Goal: Task Accomplishment & Management: Complete application form

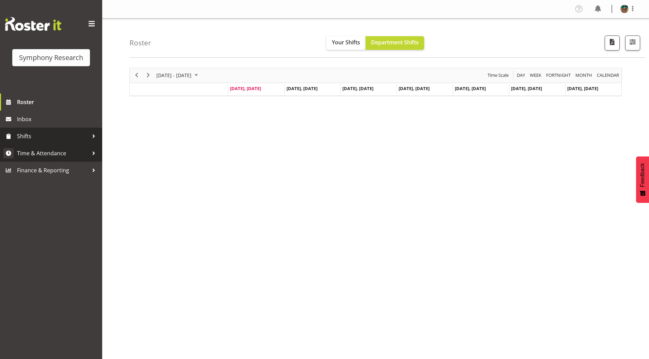
click at [43, 151] on span "Time & Attendance" at bounding box center [53, 153] width 72 height 10
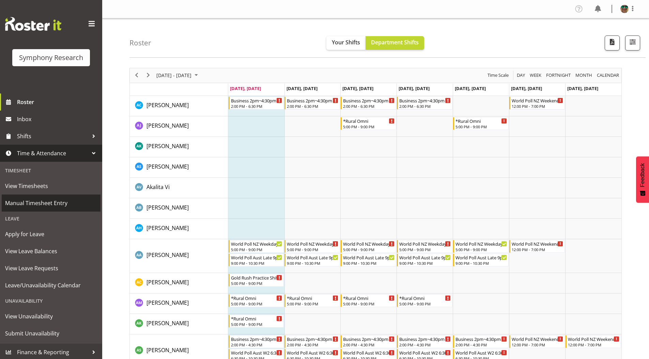
click at [32, 201] on span "Manual Timesheet Entry" at bounding box center [51, 203] width 92 height 10
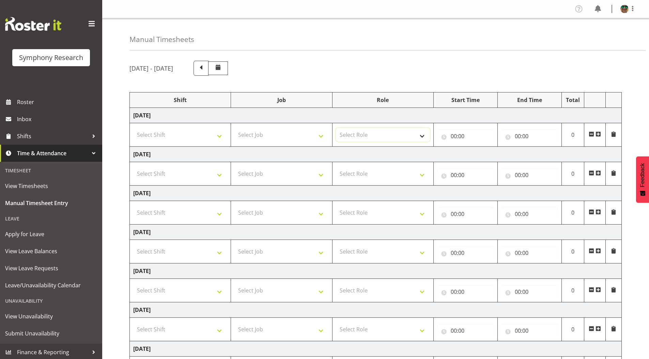
click at [424, 133] on select "Select Role Supervisor Briefing Interviewing" at bounding box center [383, 135] width 94 height 14
select select "45"
click at [336, 128] on select "Select Role Supervisor Briefing Interviewing" at bounding box center [383, 135] width 94 height 14
click at [598, 134] on span at bounding box center [598, 133] width 5 height 5
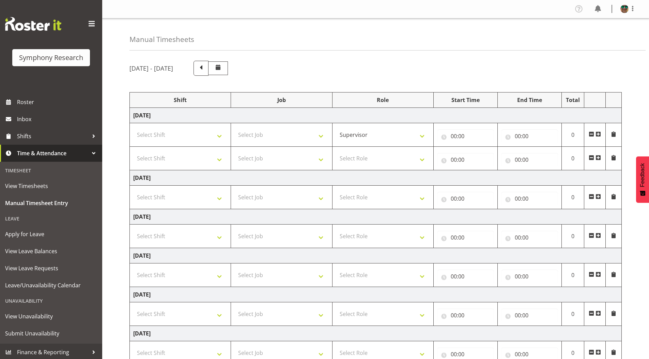
click at [601, 157] on span at bounding box center [598, 157] width 5 height 5
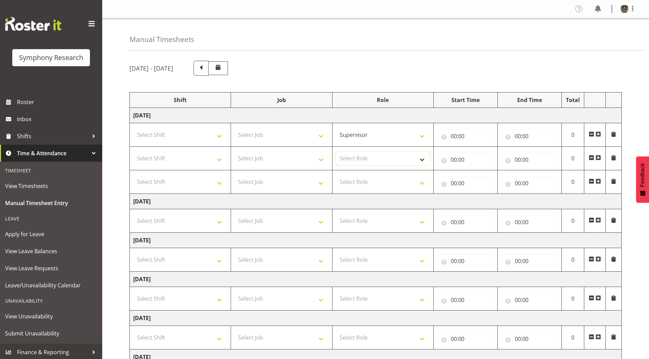
click at [357, 157] on select "Select Role Supervisor Briefing Interviewing" at bounding box center [383, 158] width 94 height 14
select select "45"
click at [336, 151] on select "Select Role Supervisor Briefing Interviewing" at bounding box center [383, 158] width 94 height 14
click at [351, 182] on select "Select Role Supervisor Briefing Interviewing" at bounding box center [383, 182] width 94 height 14
select select "45"
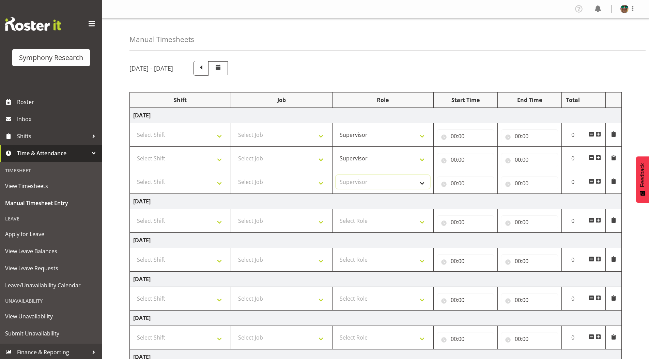
click at [336, 175] on select "Select Role Supervisor Briefing Interviewing" at bounding box center [383, 182] width 94 height 14
click at [253, 136] on select "Select Job 550060 IF Admin 553492 World Poll Aus Wave 2 Main 2025 553493 World …" at bounding box center [281, 135] width 94 height 14
select select "743"
click at [234, 128] on select "Select Job 550060 IF Admin 553492 World Poll Aus Wave 2 Main 2025 553493 World …" at bounding box center [281, 135] width 94 height 14
click at [258, 155] on select "Select Job 550060 IF Admin 553492 World Poll Aus Wave 2 Main 2025 553493 World …" at bounding box center [281, 158] width 94 height 14
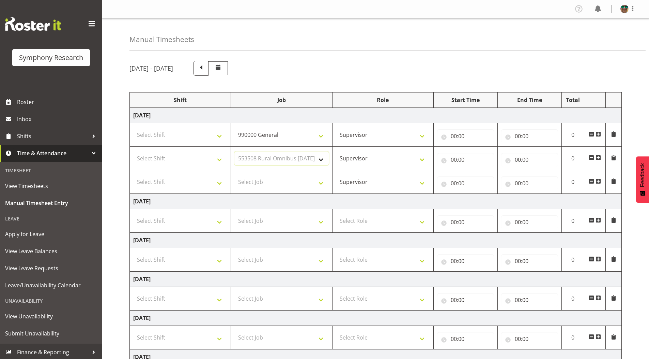
click at [234, 151] on select "Select Job 550060 IF Admin 553492 World Poll Aus Wave 2 Main 2025 553493 World …" at bounding box center [281, 158] width 94 height 14
click at [273, 156] on select "550060 IF Admin 553492 World Poll Aus Wave 2 Main 2025 553493 World Poll NZ Wav…" at bounding box center [281, 158] width 94 height 14
select select "9426"
click at [234, 151] on select "550060 IF Admin 553492 World Poll Aus Wave 2 Main 2025 553493 World Poll NZ Wav…" at bounding box center [281, 158] width 94 height 14
click at [256, 183] on select "Select Job 550060 IF Admin 553492 World Poll Aus Wave 2 Main 2025 553493 World …" at bounding box center [281, 182] width 94 height 14
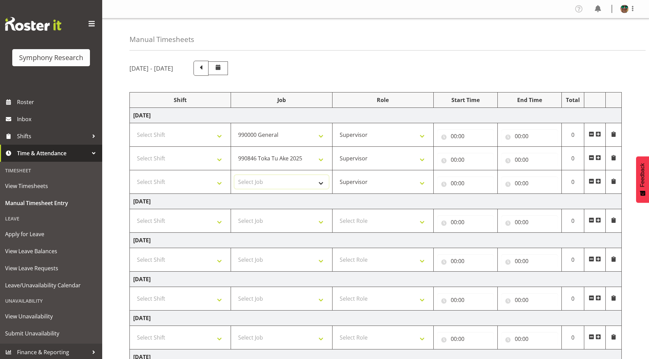
select select "9636"
click at [234, 175] on select "Select Job 550060 IF Admin 553492 World Poll Aus Wave 2 Main 2025 553493 World …" at bounding box center [281, 182] width 94 height 14
click at [599, 181] on span at bounding box center [598, 180] width 5 height 5
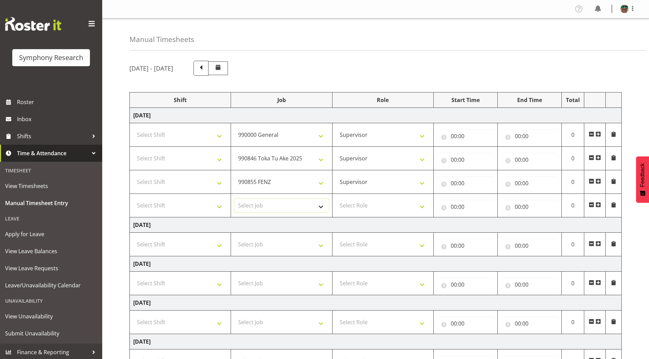
click at [262, 204] on select "Select Job 550060 IF Admin 553492 World Poll Aus Wave 2 Main 2025 553493 World …" at bounding box center [281, 205] width 94 height 14
select select "9636"
click at [234, 198] on select "Select Job 550060 IF Admin 553492 World Poll Aus Wave 2 Main 2025 553493 World …" at bounding box center [281, 205] width 94 height 14
click at [165, 133] on select "Select Shift !!Weekend Residential (Roster IT Shift Label) *Business 9/10am ~ 4…" at bounding box center [180, 135] width 94 height 14
select select "4583"
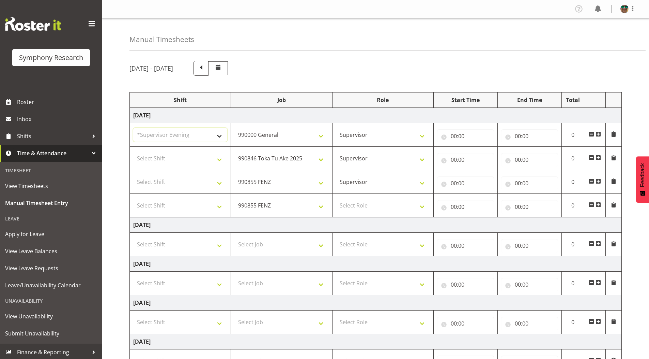
click at [133, 128] on select "Select Shift !!Weekend Residential (Roster IT Shift Label) *Business 9/10am ~ 4…" at bounding box center [180, 135] width 94 height 14
click at [162, 159] on select "Select Shift !!Weekend Residential (Roster IT Shift Label) *Business 9/10am ~ 4…" at bounding box center [180, 158] width 94 height 14
select select "4583"
click at [133, 151] on select "Select Shift !!Weekend Residential (Roster IT Shift Label) *Business 9/10am ~ 4…" at bounding box center [180, 158] width 94 height 14
click at [169, 185] on select "Select Shift !!Weekend Residential (Roster IT Shift Label) *Business 9/10am ~ 4…" at bounding box center [180, 182] width 94 height 14
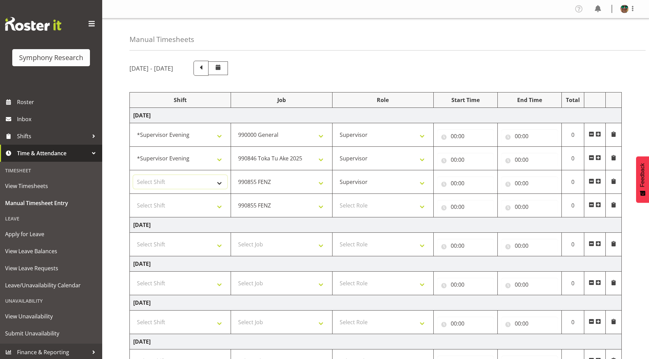
select select "4583"
click at [133, 175] on select "Select Shift !!Weekend Residential (Roster IT Shift Label) *Business 9/10am ~ 4…" at bounding box center [180, 182] width 94 height 14
click at [174, 199] on select "Select Shift !!Weekend Residential (Roster IT Shift Label) *Business 9/10am ~ 4…" at bounding box center [180, 205] width 94 height 14
select select "4583"
click at [133, 198] on select "Select Shift !!Weekend Residential (Roster IT Shift Label) *Business 9/10am ~ 4…" at bounding box center [180, 205] width 94 height 14
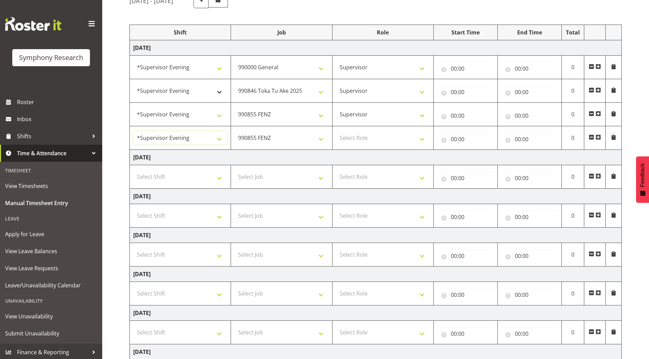
scroll to position [67, 0]
click at [456, 69] on input "00:00" at bounding box center [465, 69] width 57 height 14
click at [482, 88] on select "00 01 02 03 04 05 06 07 08 09 10 11 12 13 14 15 16 17 18 19 20 21 22 23" at bounding box center [483, 87] width 15 height 14
select select "15"
click at [476, 80] on select "00 01 02 03 04 05 06 07 08 09 10 11 12 13 14 15 16 17 18 19 20 21 22 23" at bounding box center [483, 87] width 15 height 14
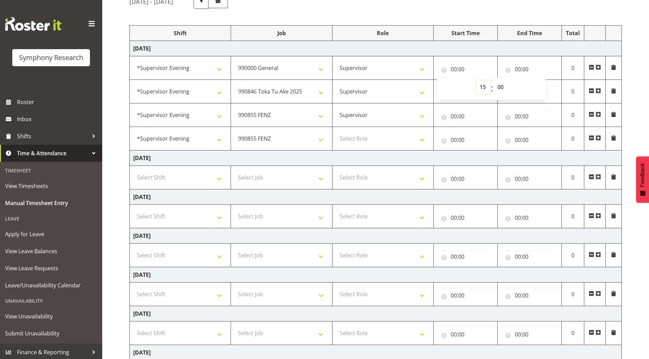
type input "15:00"
click at [501, 87] on select "00 01 02 03 04 05 06 07 08 09 10 11 12 13 14 15 16 17 18 19 20 21 22 23 24 25 2…" at bounding box center [501, 87] width 15 height 14
select select "26"
click at [494, 80] on select "00 01 02 03 04 05 06 07 08 09 10 11 12 13 14 15 16 17 18 19 20 21 22 23 24 25 2…" at bounding box center [501, 87] width 15 height 14
type input "15:26"
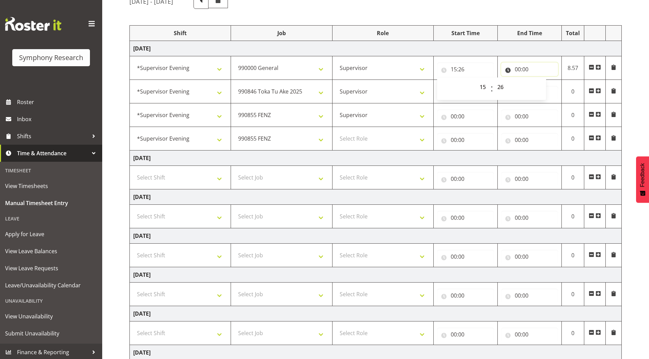
click at [518, 69] on input "00:00" at bounding box center [529, 69] width 57 height 14
drag, startPoint x: 544, startPoint y: 86, endPoint x: 546, endPoint y: 92, distance: 6.4
click at [544, 86] on select "00 01 02 03 04 05 06 07 08 09 10 11 12 13 14 15 16 17 18 19 20 21 22 23" at bounding box center [547, 87] width 15 height 14
select select "15"
click at [540, 80] on select "00 01 02 03 04 05 06 07 08 09 10 11 12 13 14 15 16 17 18 19 20 21 22 23" at bounding box center [547, 87] width 15 height 14
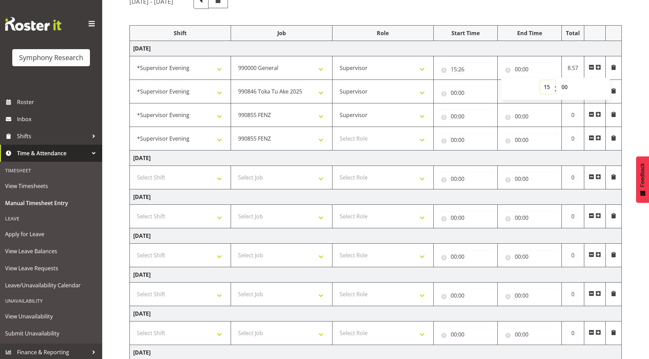
type input "15:00"
click at [566, 87] on select "00 01 02 03 04 05 06 07 08 09 10 11 12 13 14 15 16 17 18 19 20 21 22 23 24 25 2…" at bounding box center [565, 87] width 15 height 14
select select "36"
click at [558, 80] on select "00 01 02 03 04 05 06 07 08 09 10 11 12 13 14 15 16 17 18 19 20 21 22 23 24 25 2…" at bounding box center [565, 87] width 15 height 14
type input "15:36"
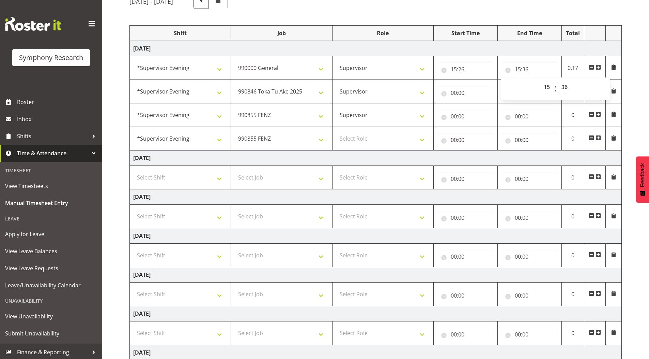
click at [631, 84] on div "[DATE] - [DATE] Shift Job Role Start Time End Time Total [DATE] !!Weekend Resid…" at bounding box center [390, 205] width 520 height 433
click at [455, 91] on input "00:00" at bounding box center [465, 93] width 57 height 14
click at [480, 111] on select "00 01 02 03 04 05 06 07 08 09 10 11 12 13 14 15 16 17 18 19 20 21 22 23" at bounding box center [483, 111] width 15 height 14
select select "15"
click at [476, 104] on select "00 01 02 03 04 05 06 07 08 09 10 11 12 13 14 15 16 17 18 19 20 21 22 23" at bounding box center [483, 111] width 15 height 14
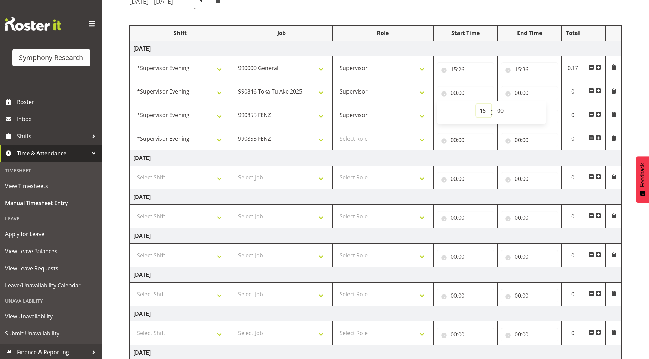
type input "15:00"
drag, startPoint x: 505, startPoint y: 109, endPoint x: 506, endPoint y: 116, distance: 6.9
click at [505, 109] on select "00 01 02 03 04 05 06 07 08 09 10 11 12 13 14 15 16 17 18 19 20 21 22 23 24 25 2…" at bounding box center [501, 111] width 15 height 14
select select "36"
click at [494, 104] on select "00 01 02 03 04 05 06 07 08 09 10 11 12 13 14 15 16 17 18 19 20 21 22 23 24 25 2…" at bounding box center [501, 111] width 15 height 14
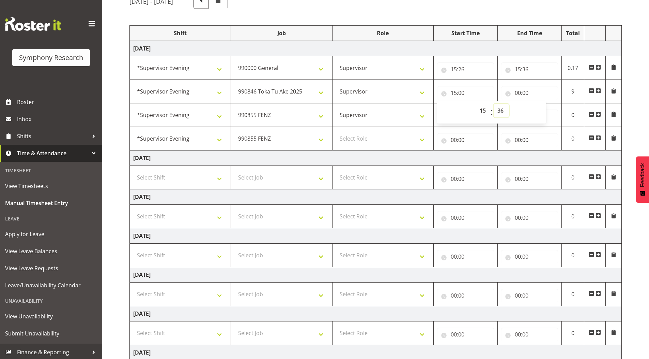
type input "15:36"
click at [516, 93] on input "00:00" at bounding box center [529, 93] width 57 height 14
drag, startPoint x: 545, startPoint y: 109, endPoint x: 537, endPoint y: 160, distance: 51.7
click at [545, 109] on select "00 01 02 03 04 05 06 07 08 09 10 11 12 13 14 15 16 17 18 19 20 21 22 23" at bounding box center [547, 111] width 15 height 14
select select "15"
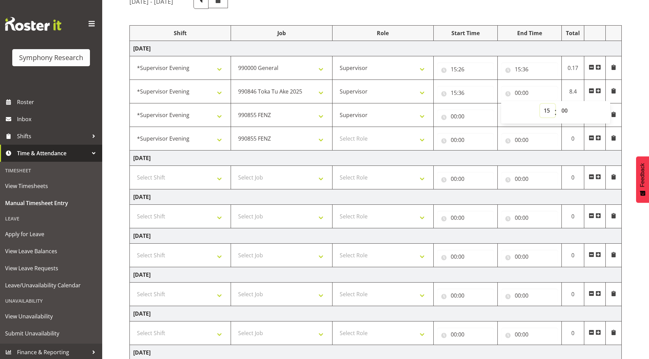
click at [540, 104] on select "00 01 02 03 04 05 06 07 08 09 10 11 12 13 14 15 16 17 18 19 20 21 22 23" at bounding box center [547, 111] width 15 height 14
type input "15:00"
click at [565, 109] on select "00 01 02 03 04 05 06 07 08 09 10 11 12 13 14 15 16 17 18 19 20 21 22 23 24 25 2…" at bounding box center [565, 111] width 15 height 14
select select "41"
click at [558, 104] on select "00 01 02 03 04 05 06 07 08 09 10 11 12 13 14 15 16 17 18 19 20 21 22 23 24 25 2…" at bounding box center [565, 111] width 15 height 14
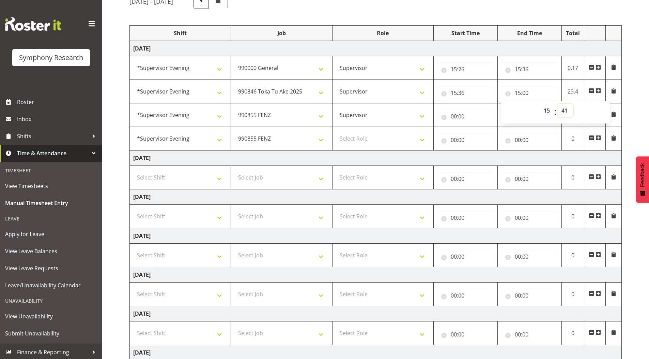
type input "15:41"
click at [263, 137] on select "550060 IF Admin 553492 World Poll Aus Wave 2 Main 2025 553493 World Poll NZ Wav…" at bounding box center [281, 139] width 94 height 14
click at [626, 73] on div "[DATE] - [DATE] Shift Job Role Start Time End Time Total [DATE] !!Weekend Resid…" at bounding box center [390, 205] width 520 height 433
click at [259, 137] on select "550060 IF Admin 553492 World Poll Aus Wave 2 Main 2025 553493 World Poll NZ Wav…" at bounding box center [281, 139] width 94 height 14
select select "10242"
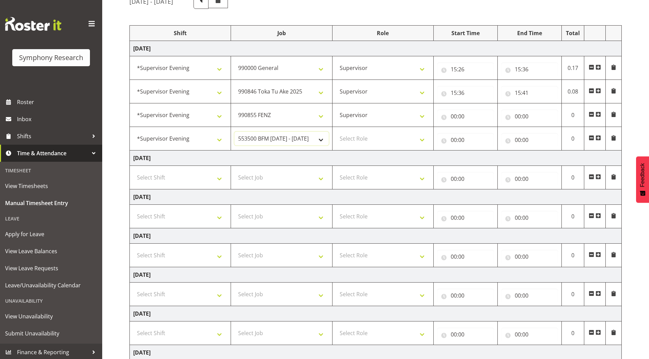
click at [234, 132] on select "550060 IF Admin 553492 World Poll Aus Wave 2 Main 2025 553493 World Poll NZ Wav…" at bounding box center [281, 139] width 94 height 14
click at [599, 137] on span at bounding box center [598, 137] width 5 height 5
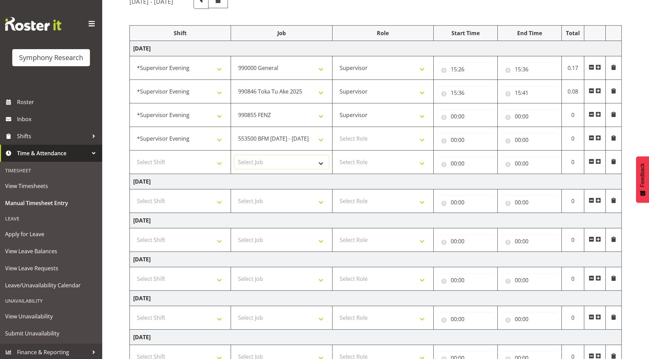
click at [258, 160] on select "Select Job 550060 IF Admin 553492 World Poll Aus Wave 2 Main 2025 553493 World …" at bounding box center [281, 162] width 94 height 14
select select "10536"
click at [234, 155] on select "Select Job 550060 IF Admin 553492 World Poll Aus Wave 2 Main 2025 553493 World …" at bounding box center [281, 162] width 94 height 14
click at [352, 139] on select "Select Role Supervisor Briefing Interviewing" at bounding box center [383, 139] width 94 height 14
select select "45"
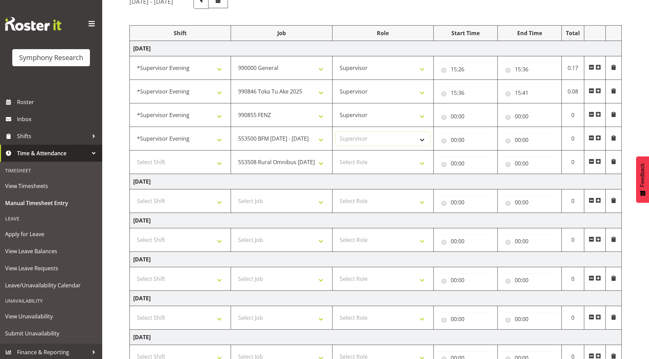
click at [336, 132] on select "Select Role Supervisor Briefing Interviewing" at bounding box center [383, 139] width 94 height 14
click at [356, 165] on select "Select Role Supervisor Briefing Interviewing" at bounding box center [383, 162] width 94 height 14
select select "45"
click at [336, 155] on select "Select Role Supervisor Briefing Interviewing" at bounding box center [383, 162] width 94 height 14
drag, startPoint x: 149, startPoint y: 161, endPoint x: 146, endPoint y: 157, distance: 4.8
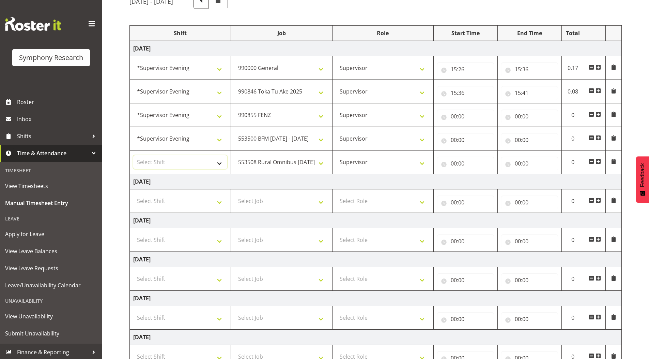
click at [149, 161] on select "Select Shift !!Weekend Residential (Roster IT Shift Label) *Business 9/10am ~ 4…" at bounding box center [180, 162] width 94 height 14
select select "4583"
click at [133, 155] on select "Select Shift !!Weekend Residential (Roster IT Shift Label) *Business 9/10am ~ 4…" at bounding box center [180, 162] width 94 height 14
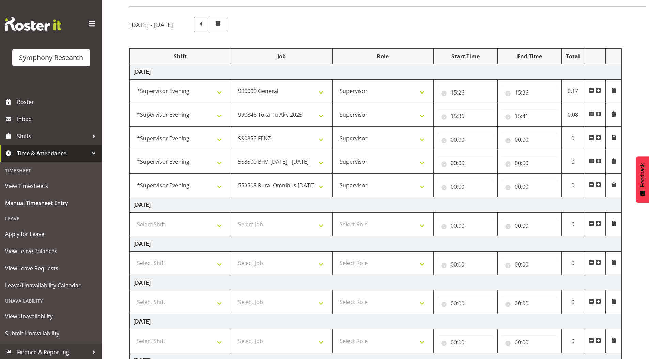
scroll to position [33, 0]
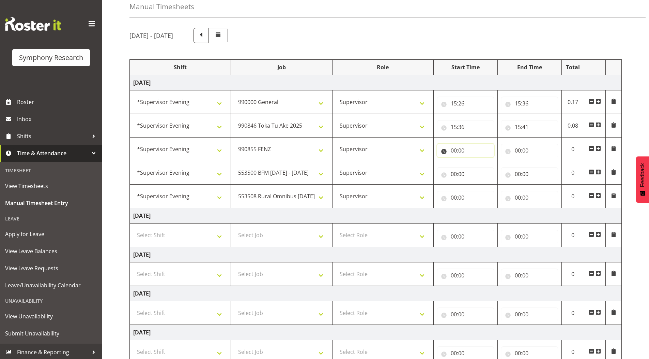
click at [455, 151] on input "00:00" at bounding box center [465, 150] width 57 height 14
click at [481, 167] on select "00 01 02 03 04 05 06 07 08 09 10 11 12 13 14 15 16 17 18 19 20 21 22 23" at bounding box center [483, 168] width 15 height 14
select select "15"
click at [476, 161] on select "00 01 02 03 04 05 06 07 08 09 10 11 12 13 14 15 16 17 18 19 20 21 22 23" at bounding box center [483, 168] width 15 height 14
type input "15:00"
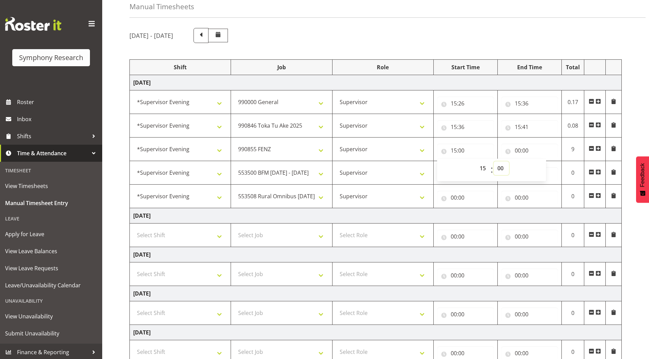
drag, startPoint x: 500, startPoint y: 167, endPoint x: 501, endPoint y: 171, distance: 3.7
click at [500, 167] on select "00 01 02 03 04 05 06 07 08 09 10 11 12 13 14 15 16 17 18 19 20 21 22 23 24 25 2…" at bounding box center [501, 168] width 15 height 14
select select "41"
click at [494, 161] on select "00 01 02 03 04 05 06 07 08 09 10 11 12 13 14 15 16 17 18 19 20 21 22 23 24 25 2…" at bounding box center [501, 168] width 15 height 14
type input "15:41"
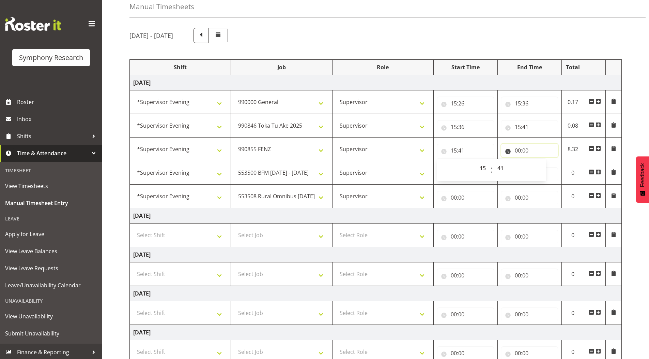
click at [519, 149] on input "00:00" at bounding box center [529, 150] width 57 height 14
drag, startPoint x: 547, startPoint y: 167, endPoint x: 549, endPoint y: 174, distance: 7.0
click at [547, 167] on select "00 01 02 03 04 05 06 07 08 09 10 11 12 13 14 15 16 17 18 19 20 21 22 23" at bounding box center [547, 168] width 15 height 14
select select "16"
click at [540, 161] on select "00 01 02 03 04 05 06 07 08 09 10 11 12 13 14 15 16 17 18 19 20 21 22 23" at bounding box center [547, 168] width 15 height 14
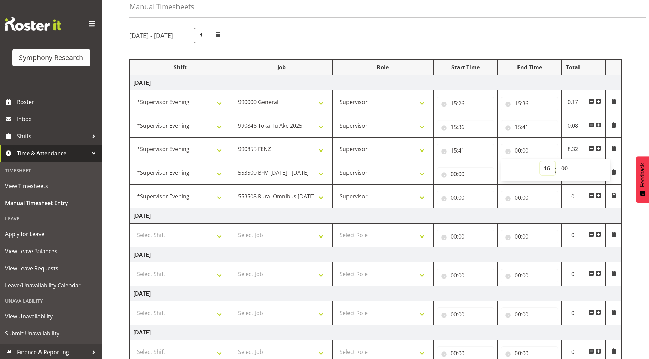
type input "16:00"
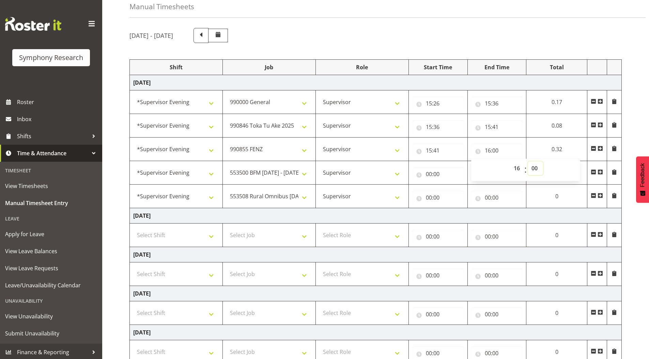
click at [534, 166] on select "00 01 02 03 04 05 06 07 08 09 10 11 12 13 14 15 16 17 18 19 20 21 22 23 24 25 2…" at bounding box center [535, 168] width 15 height 14
select select "41"
click at [543, 161] on select "00 01 02 03 04 05 06 07 08 09 10 11 12 13 14 15 16 17 18 19 20 21 22 23 24 25 2…" at bounding box center [535, 168] width 15 height 14
type input "16:41"
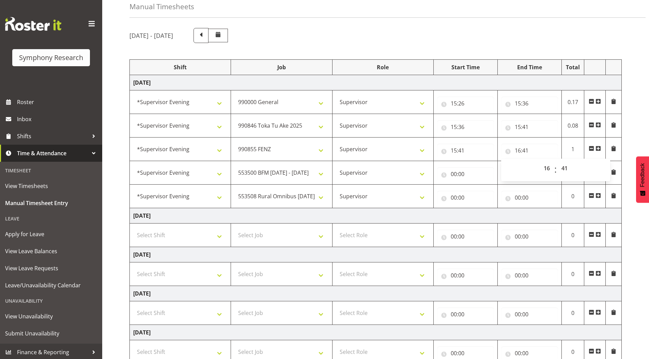
click at [631, 120] on div "[DATE] - [DATE] Shift Job Role Start Time End Time Total [DATE] !!Weekend Resid…" at bounding box center [390, 251] width 520 height 456
click at [454, 174] on input "00:00" at bounding box center [465, 174] width 57 height 14
click at [482, 193] on select "00 01 02 03 04 05 06 07 08 09 10 11 12 13 14 15 16 17 18 19 20 21 22 23" at bounding box center [483, 192] width 15 height 14
select select "16"
click at [476, 185] on select "00 01 02 03 04 05 06 07 08 09 10 11 12 13 14 15 16 17 18 19 20 21 22 23" at bounding box center [483, 192] width 15 height 14
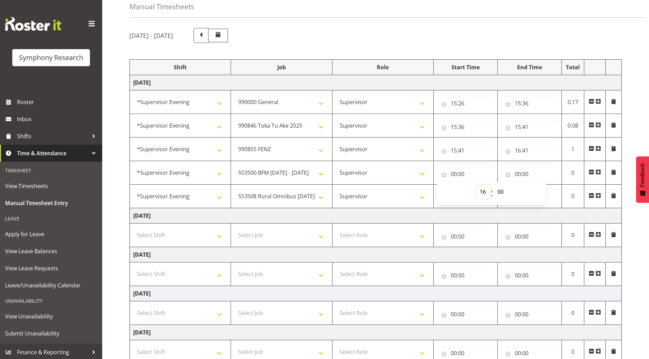
type input "16:00"
click at [501, 190] on select "00 01 02 03 04 05 06 07 08 09 10 11 12 13 14 15 16 17 18 19 20 21 22 23 24 25 2…" at bounding box center [501, 192] width 15 height 14
select select "41"
click at [494, 185] on select "00 01 02 03 04 05 06 07 08 09 10 11 12 13 14 15 16 17 18 19 20 21 22 23 24 25 2…" at bounding box center [501, 192] width 15 height 14
type input "16:41"
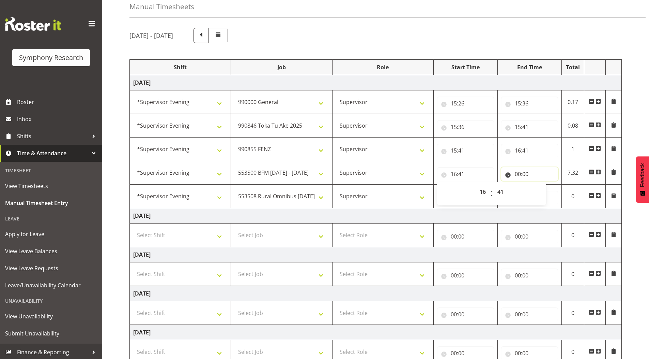
click at [519, 174] on input "00:00" at bounding box center [529, 174] width 57 height 14
click at [546, 191] on select "00 01 02 03 04 05 06 07 08 09 10 11 12 13 14 15 16 17 18 19 20 21 22 23" at bounding box center [547, 192] width 15 height 14
select select "16"
click at [540, 185] on select "00 01 02 03 04 05 06 07 08 09 10 11 12 13 14 15 16 17 18 19 20 21 22 23" at bounding box center [547, 192] width 15 height 14
type input "16:00"
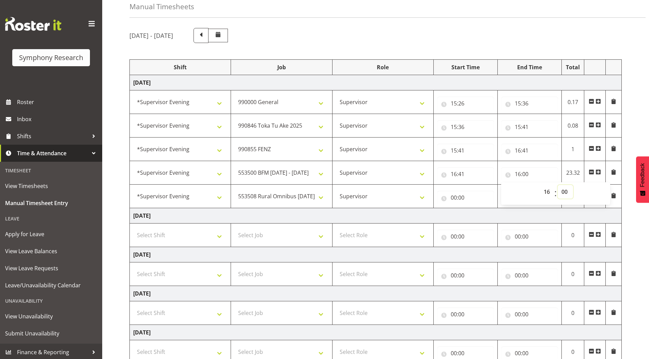
click at [563, 191] on select "00 01 02 03 04 05 06 07 08 09 10 11 12 13 14 15 16 17 18 19 20 21 22 23 24 25 2…" at bounding box center [565, 192] width 15 height 14
select select "46"
click at [558, 185] on select "00 01 02 03 04 05 06 07 08 09 10 11 12 13 14 15 16 17 18 19 20 21 22 23 24 25 2…" at bounding box center [565, 192] width 15 height 14
type input "16:46"
click at [452, 199] on input "00:00" at bounding box center [465, 198] width 57 height 14
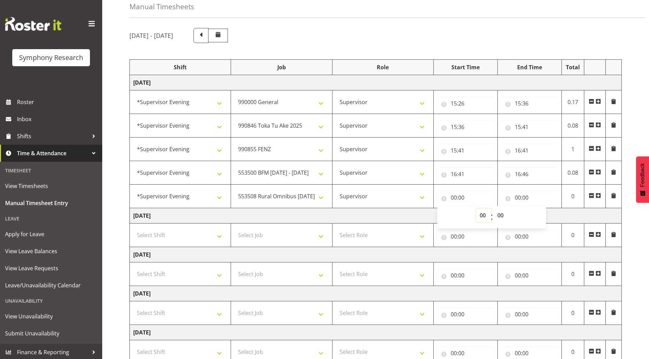
click at [483, 216] on select "00 01 02 03 04 05 06 07 08 09 10 11 12 13 14 15 16 17 18 19 20 21 22 23" at bounding box center [483, 215] width 15 height 14
select select "16"
click at [476, 208] on select "00 01 02 03 04 05 06 07 08 09 10 11 12 13 14 15 16 17 18 19 20 21 22 23" at bounding box center [483, 215] width 15 height 14
type input "16:00"
click at [500, 215] on select "00 01 02 03 04 05 06 07 08 09 10 11 12 13 14 15 16 17 18 19 20 21 22 23 24 25 2…" at bounding box center [501, 215] width 15 height 14
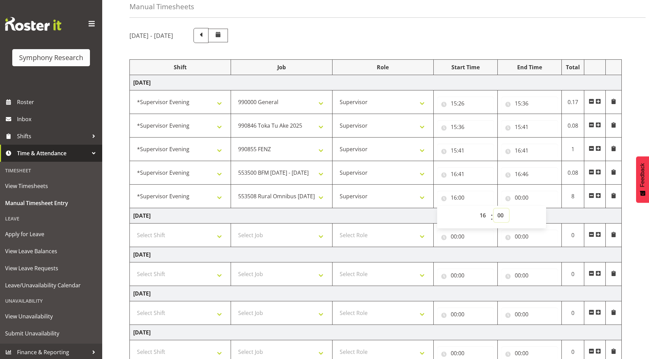
select select "46"
click at [494, 208] on select "00 01 02 03 04 05 06 07 08 09 10 11 12 13 14 15 16 17 18 19 20 21 22 23 24 25 2…" at bounding box center [501, 215] width 15 height 14
type input "16:46"
click at [639, 113] on div "[DATE] - [DATE] Shift Job Role Start Time End Time Total [DATE] !!Weekend Resid…" at bounding box center [390, 251] width 520 height 456
click at [517, 198] on input "00:00" at bounding box center [529, 198] width 57 height 14
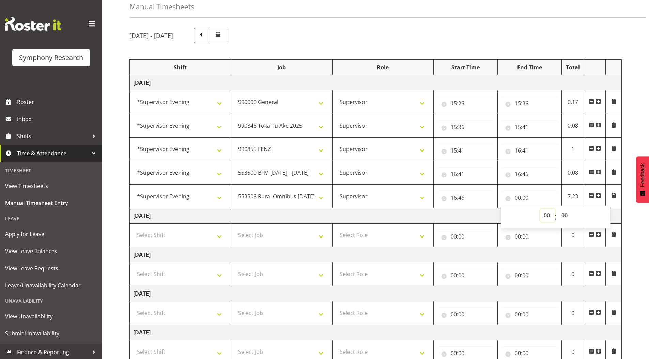
click at [543, 215] on select "00 01 02 03 04 05 06 07 08 09 10 11 12 13 14 15 16 17 18 19 20 21 22 23" at bounding box center [547, 215] width 15 height 14
select select "22"
click at [540, 208] on select "00 01 02 03 04 05 06 07 08 09 10 11 12 13 14 15 16 17 18 19 20 21 22 23" at bounding box center [547, 215] width 15 height 14
type input "22:00"
